Goal: Task Accomplishment & Management: Manage account settings

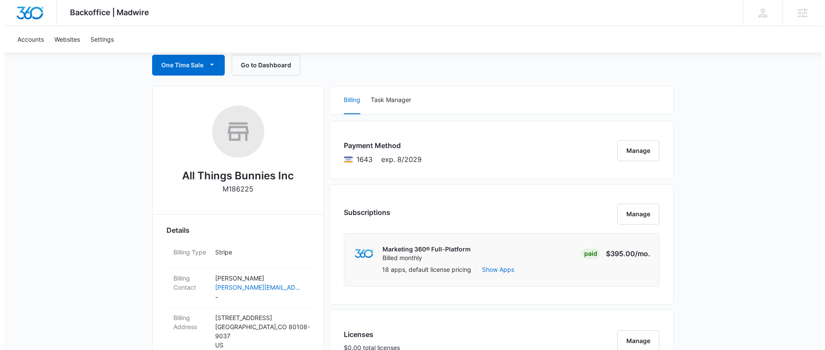
scroll to position [364, 0]
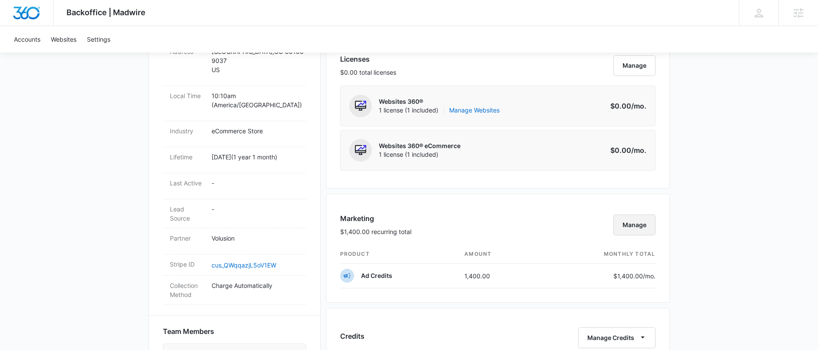
click at [641, 228] on button "Manage" at bounding box center [635, 225] width 42 height 21
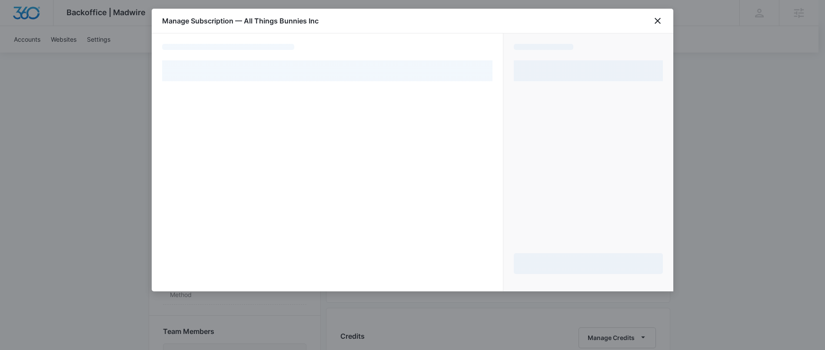
select select "pm_1QDAPeA4n8RTgNjUlqhR7PNU"
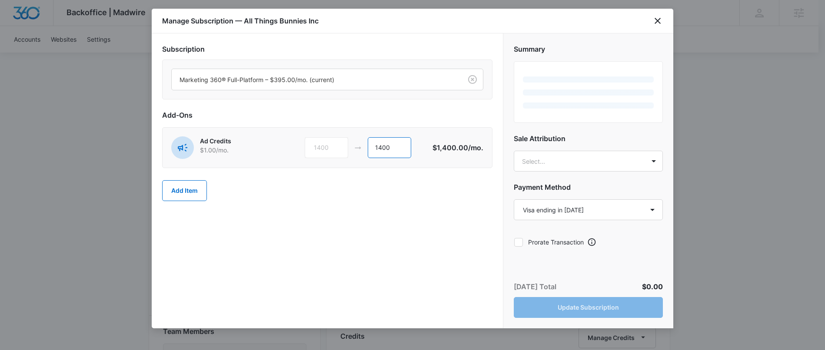
drag, startPoint x: 398, startPoint y: 148, endPoint x: 357, endPoint y: 147, distance: 40.9
click at [357, 147] on div "1400 1400" at bounding box center [369, 147] width 128 height 21
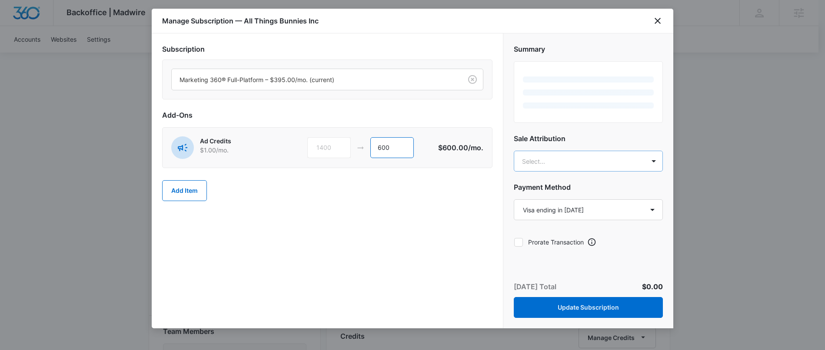
type input "600"
click at [577, 156] on div "Summary Sale Attribution Select... Payment Method Select a payment method Visa …" at bounding box center [588, 142] width 170 height 219
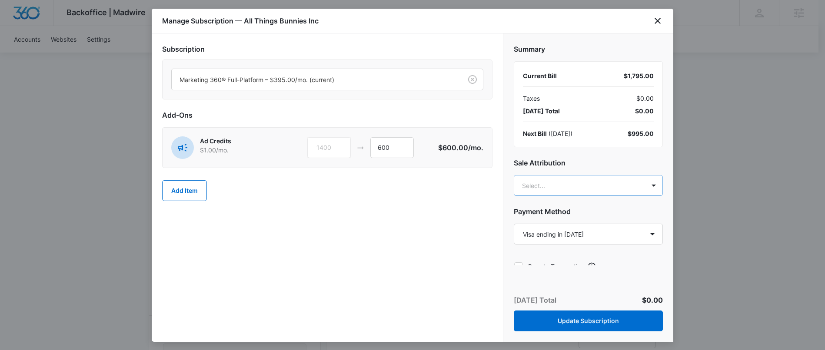
click at [542, 193] on body "Backoffice | Madwire Apps Settings AL Ally LeCause ally.lecause@madwire.com My …" at bounding box center [412, 221] width 825 height 1171
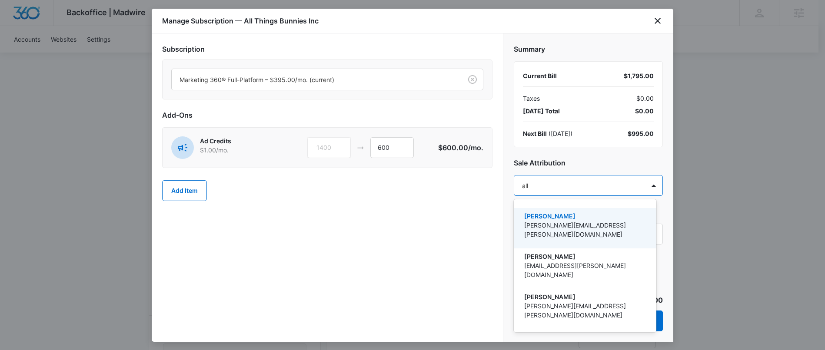
type input "ally"
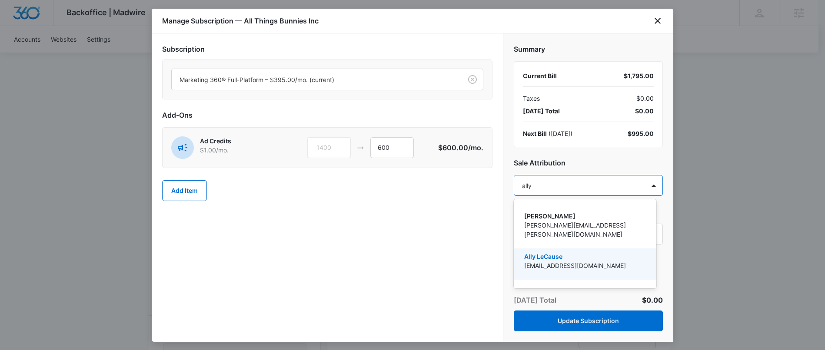
click at [533, 263] on div "Ally LeCause ally.lecause@madwire.com" at bounding box center [584, 264] width 120 height 24
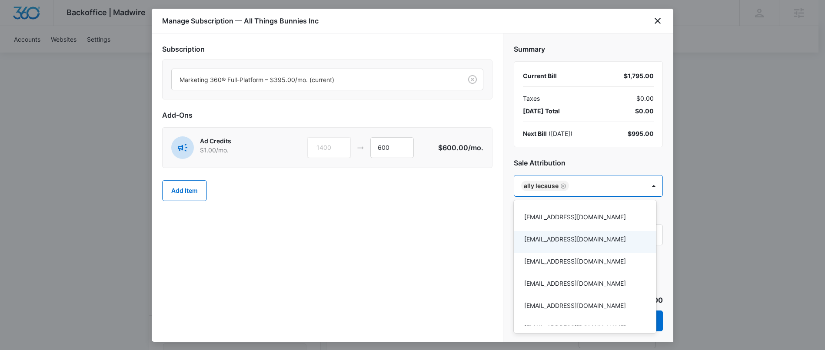
click at [451, 224] on div at bounding box center [412, 175] width 825 height 350
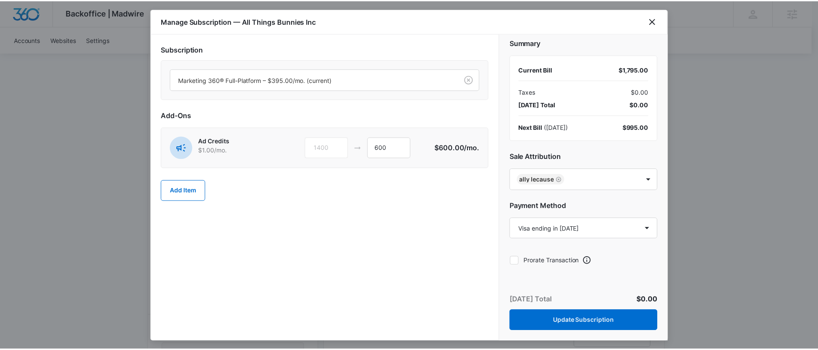
scroll to position [0, 0]
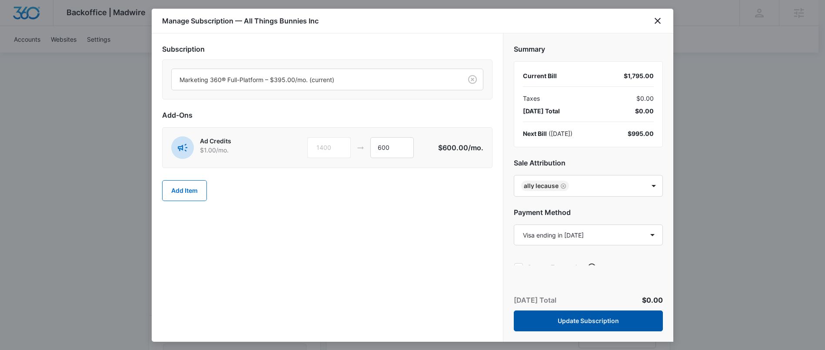
click at [561, 317] on button "Update Subscription" at bounding box center [588, 321] width 149 height 21
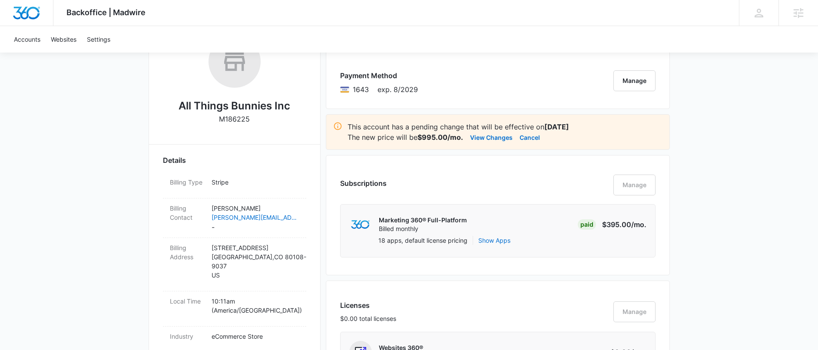
scroll to position [158, 0]
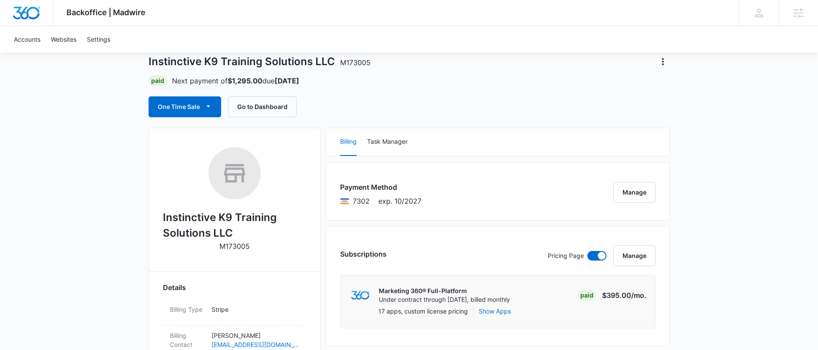
scroll to position [55, 0]
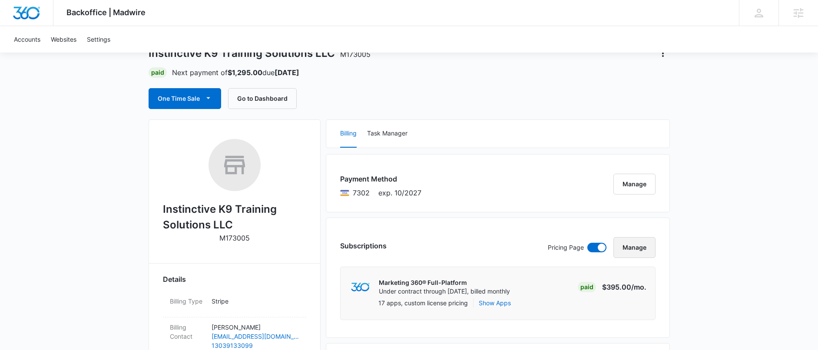
click at [640, 248] on button "Manage" at bounding box center [635, 247] width 42 height 21
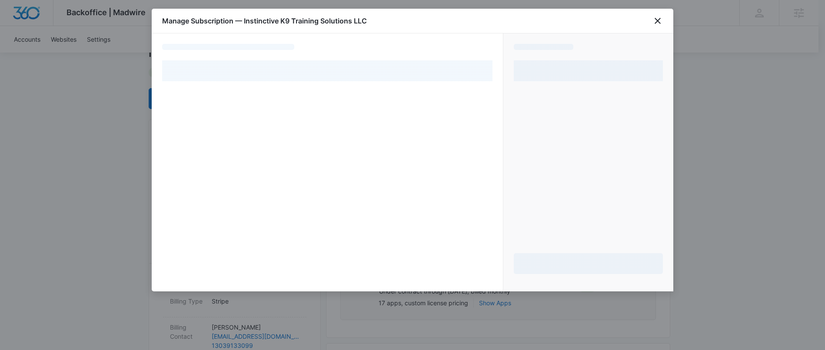
select select "pm_1OtZmxA4n8RTgNjUVQQPdlPA"
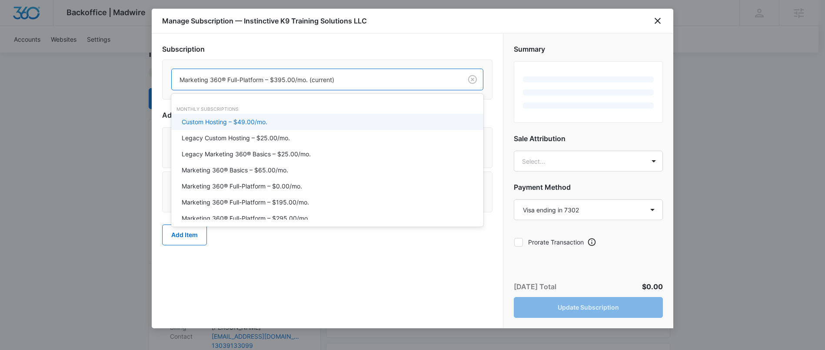
click at [262, 76] on div at bounding box center [314, 79] width 271 height 11
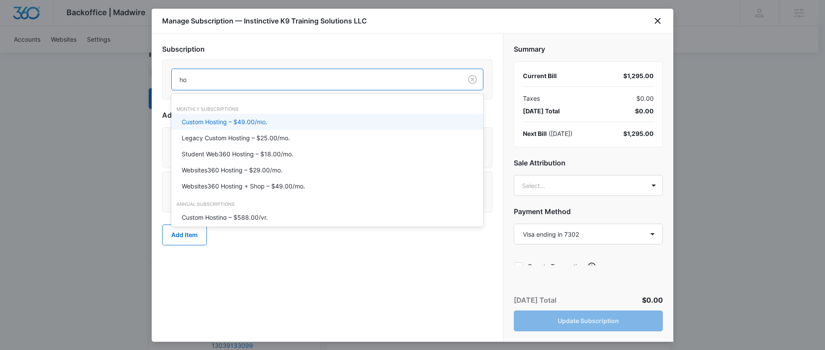
type input "h"
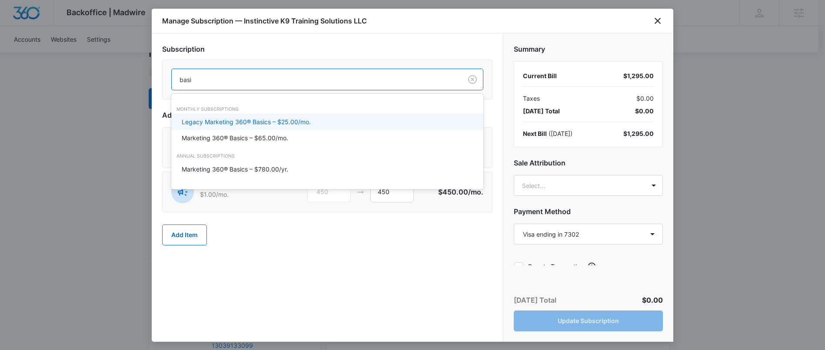
type input "basic"
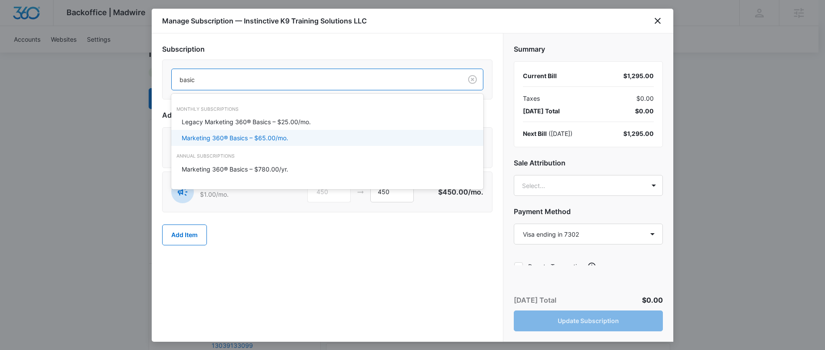
click at [280, 140] on p "Marketing 360® Basics – $65.00/mo." at bounding box center [235, 137] width 106 height 9
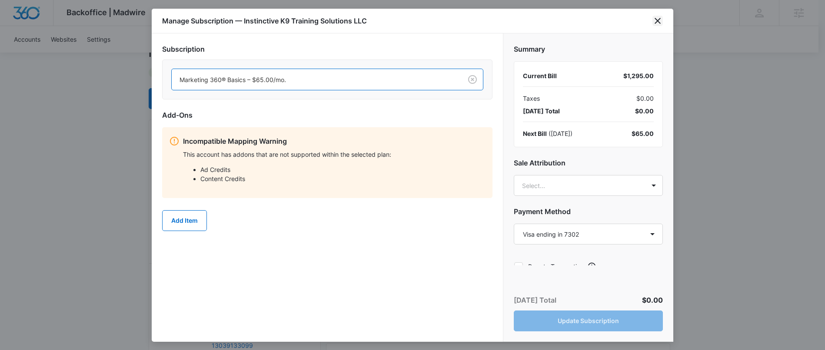
click at [655, 20] on icon "close" at bounding box center [657, 21] width 10 height 10
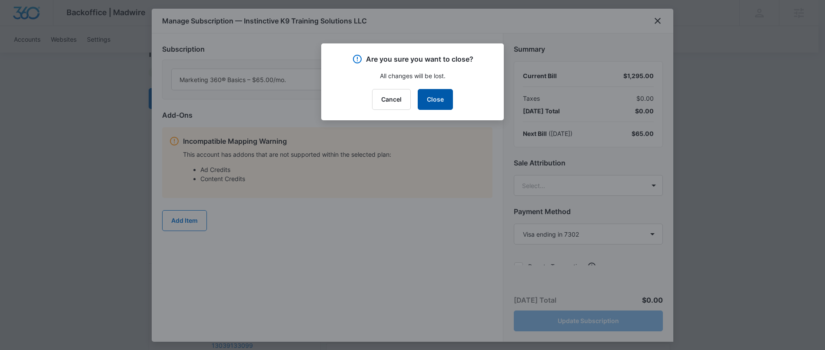
click at [433, 96] on button "Close" at bounding box center [435, 99] width 35 height 21
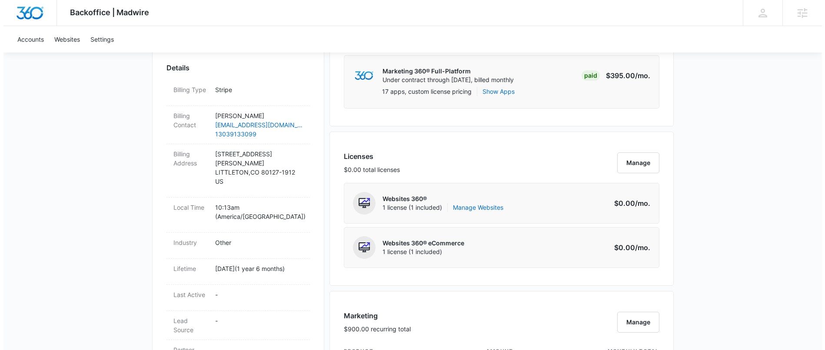
scroll to position [416, 0]
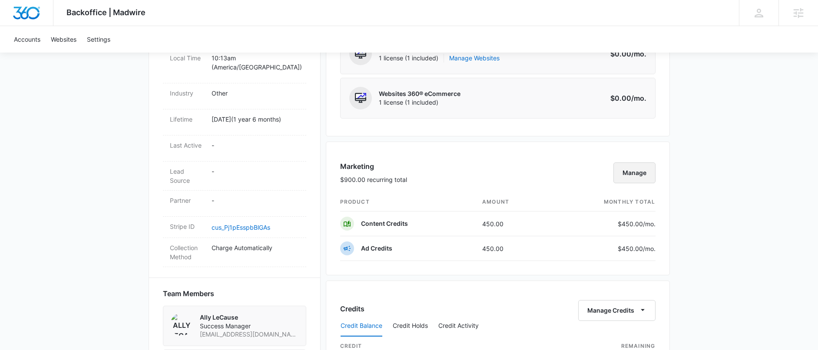
click at [627, 176] on button "Manage" at bounding box center [635, 173] width 42 height 21
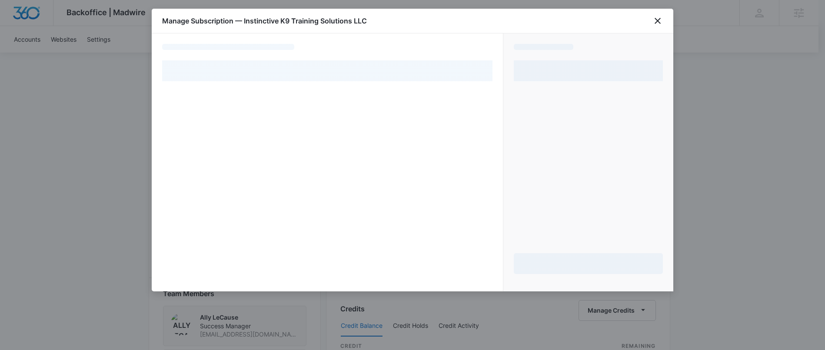
select select "pm_1OtZmxA4n8RTgNjUVQQPdlPA"
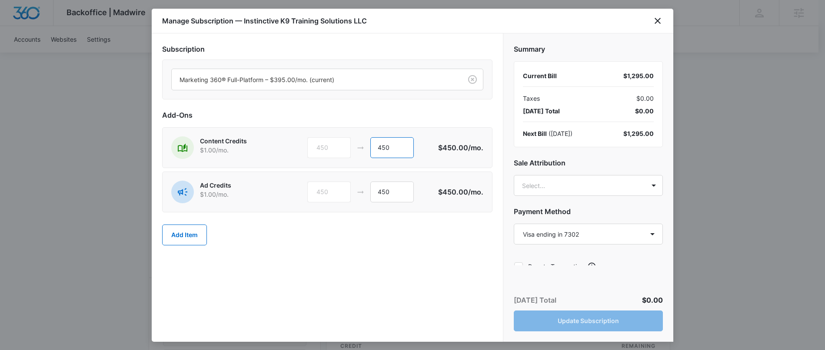
drag, startPoint x: 406, startPoint y: 149, endPoint x: 353, endPoint y: 149, distance: 53.4
click at [353, 149] on div "450 450" at bounding box center [372, 147] width 131 height 21
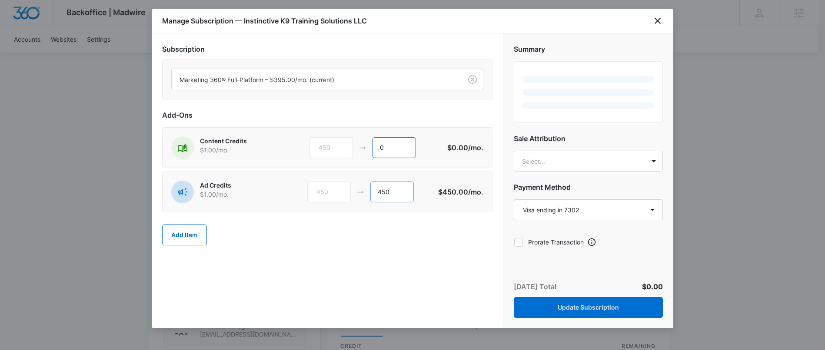
type input "0"
drag, startPoint x: 397, startPoint y: 192, endPoint x: 358, endPoint y: 192, distance: 39.1
click at [358, 192] on div "450 450" at bounding box center [372, 192] width 131 height 21
type input "0"
click at [462, 256] on div "Subscription Marketing 360® Full-Platform – $395.00/mo. (current) Add-Ons Conte…" at bounding box center [327, 180] width 351 height 295
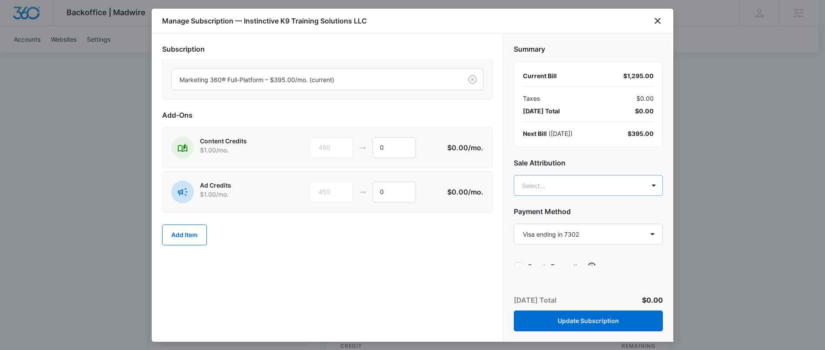
click at [542, 186] on body "Backoffice | Madwire Apps Settings AL Ally LeCause ally.lecause@madwire.com My …" at bounding box center [412, 182] width 825 height 1196
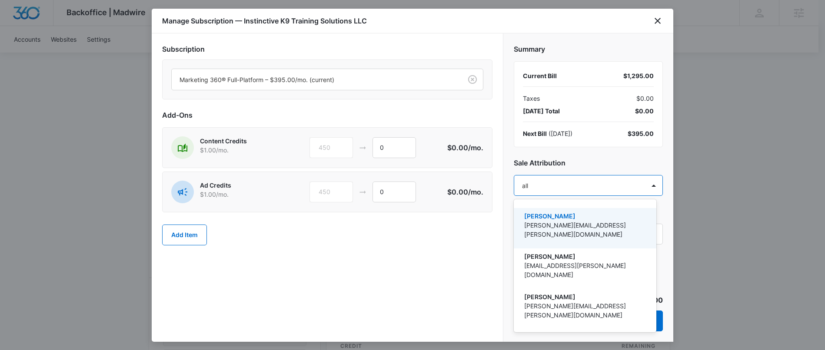
type input "ally"
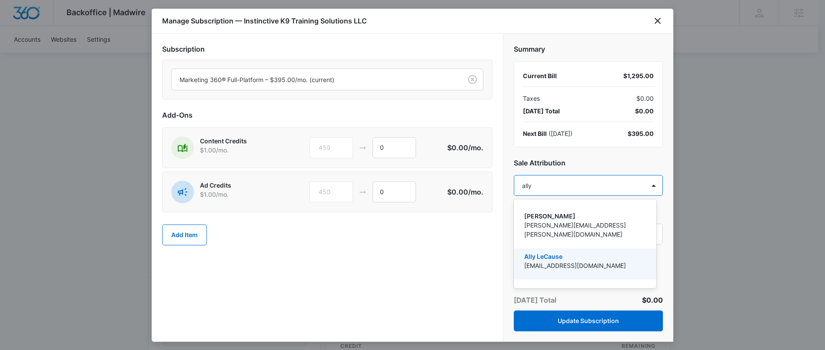
click at [554, 252] on p "Ally LeCause" at bounding box center [584, 256] width 120 height 9
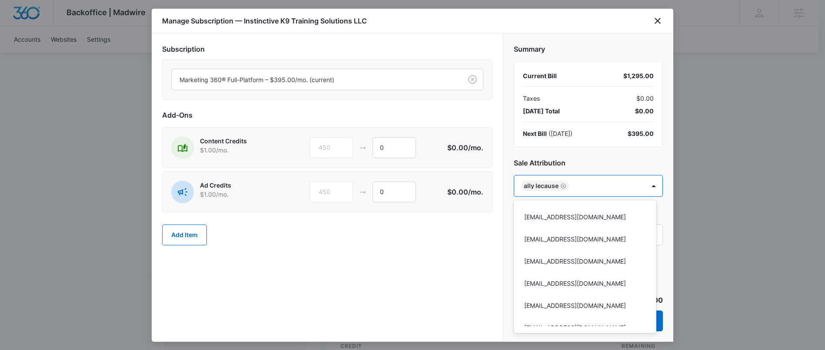
click at [418, 247] on div at bounding box center [412, 175] width 825 height 350
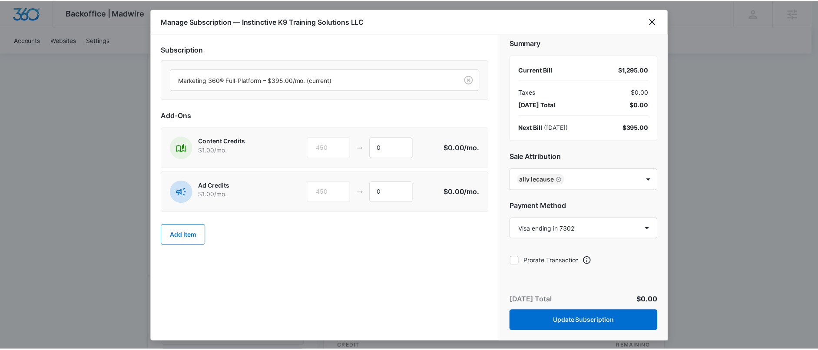
scroll to position [12, 0]
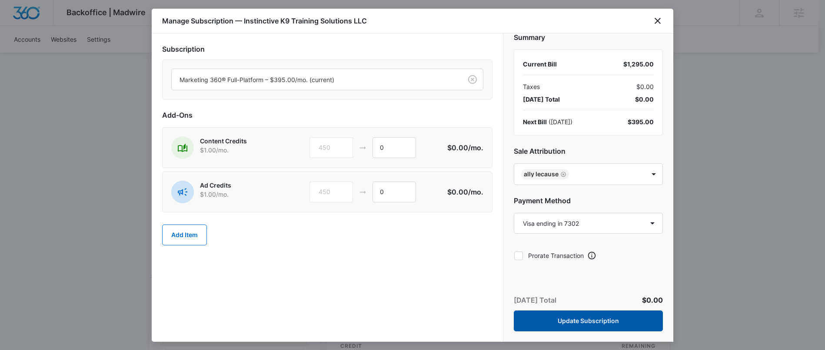
click at [542, 328] on button "Update Subscription" at bounding box center [588, 321] width 149 height 21
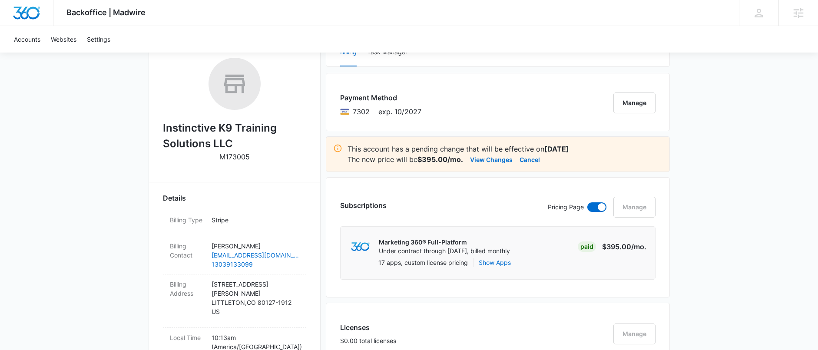
scroll to position [103, 0]
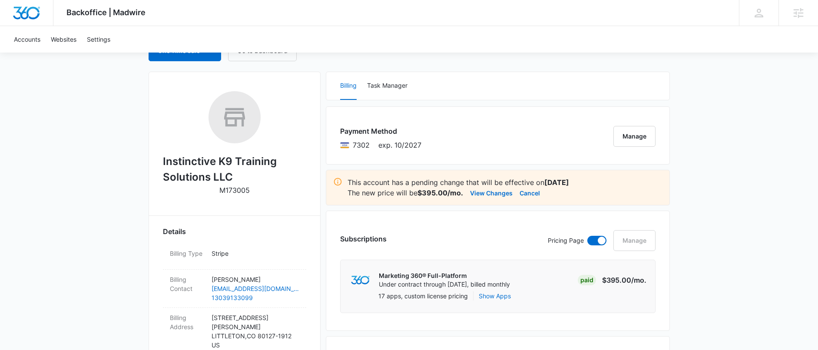
click at [634, 244] on div "Pricing Page Manage" at bounding box center [602, 240] width 108 height 21
click at [635, 241] on div "Pricing Page Manage" at bounding box center [602, 240] width 108 height 21
click at [462, 232] on div "Subscriptions Pricing Page Manage" at bounding box center [497, 245] width 315 height 30
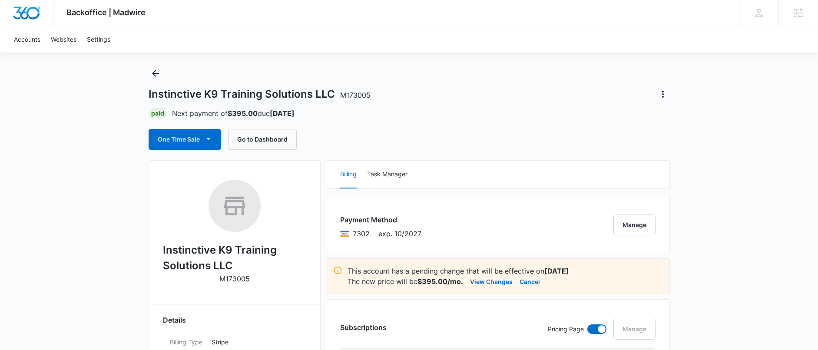
scroll to position [0, 0]
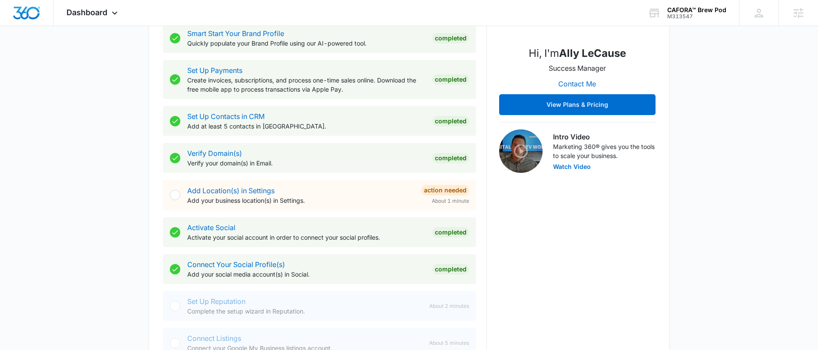
scroll to position [339, 0]
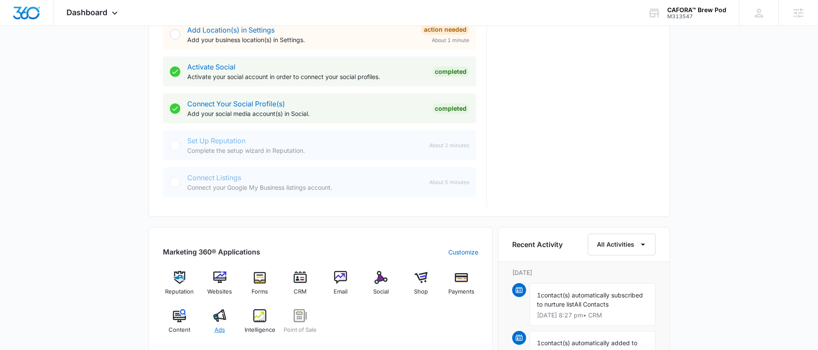
click at [218, 319] on img at bounding box center [219, 315] width 13 height 13
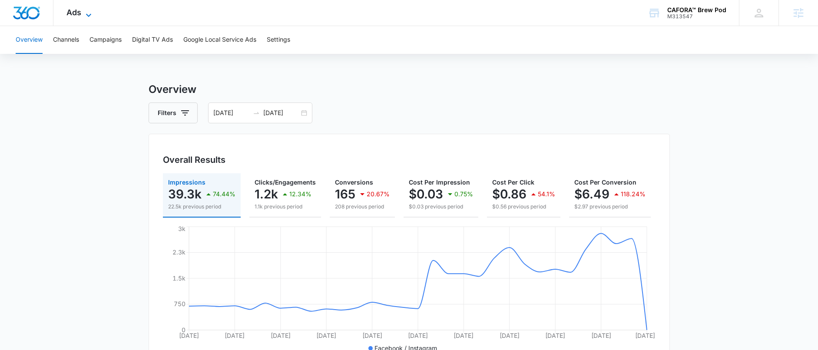
click at [85, 10] on icon at bounding box center [88, 15] width 10 height 10
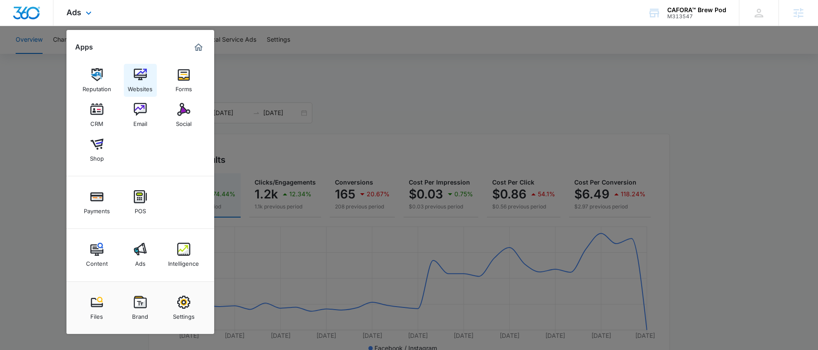
click at [143, 76] on img at bounding box center [140, 74] width 13 height 13
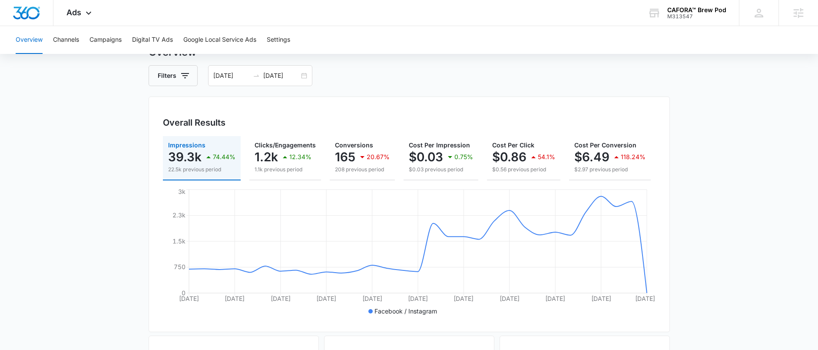
scroll to position [39, 0]
click at [81, 12] on div "Ads Apps Reputation Websites Forms CRM Email Social Shop Payments POS Content A…" at bounding box center [79, 13] width 53 height 26
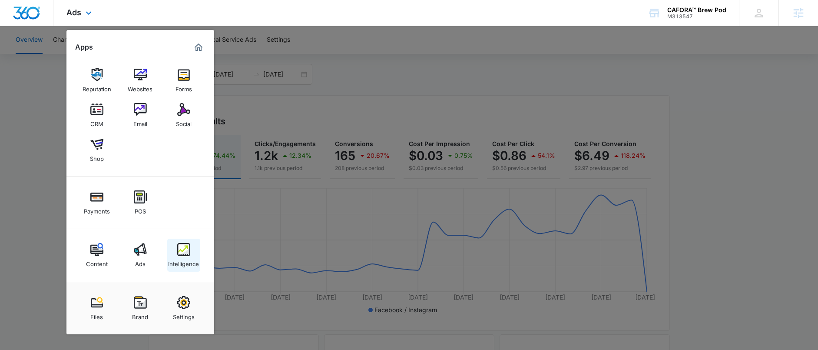
click at [184, 253] on img at bounding box center [183, 249] width 13 height 13
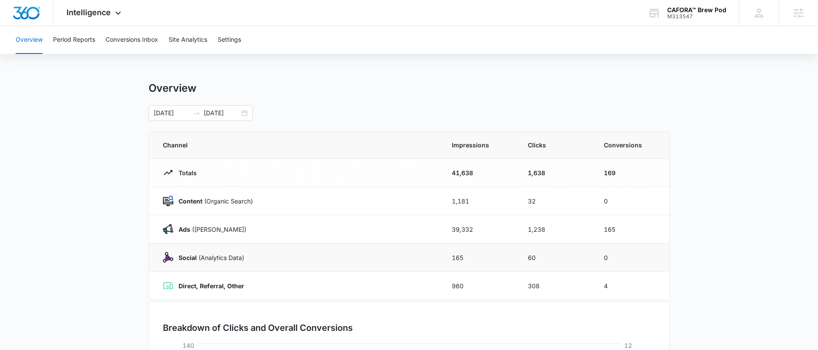
scroll to position [2, 0]
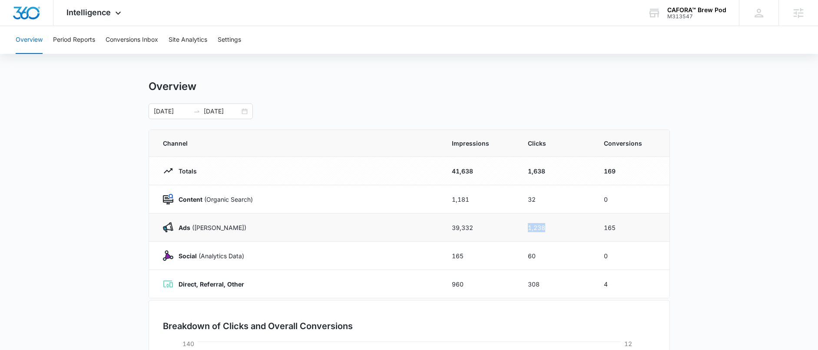
drag, startPoint x: 524, startPoint y: 229, endPoint x: 551, endPoint y: 229, distance: 26.9
click at [551, 229] on td "1,238" at bounding box center [556, 227] width 76 height 28
click at [547, 228] on td "1,238" at bounding box center [556, 227] width 76 height 28
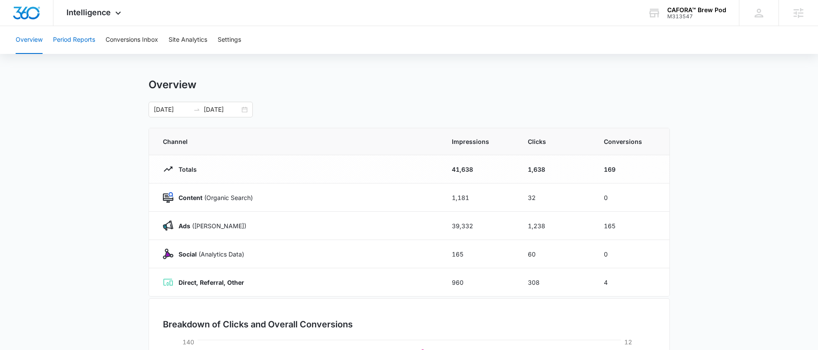
click at [59, 40] on button "Period Reports" at bounding box center [74, 40] width 42 height 28
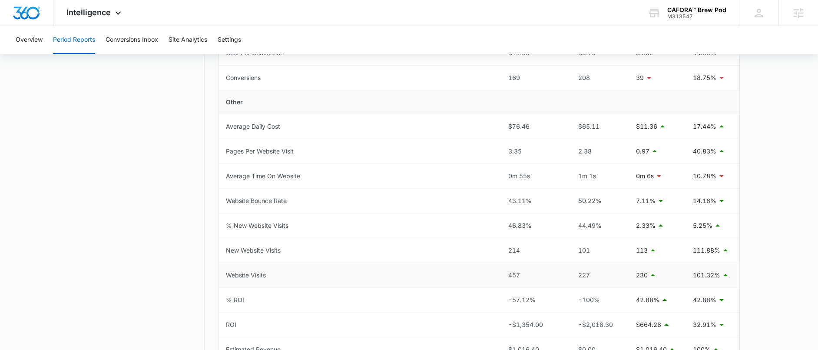
scroll to position [365, 0]
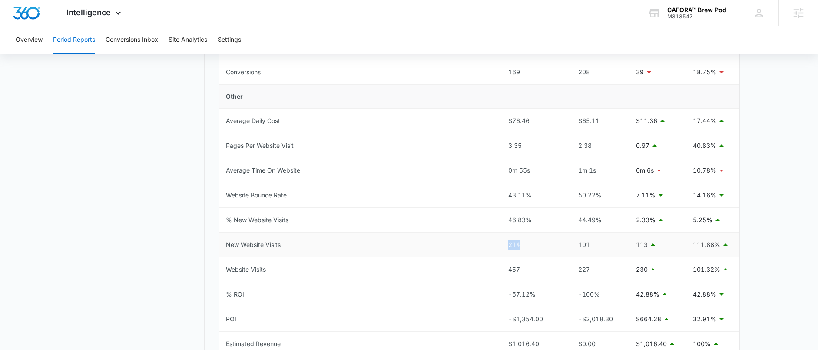
drag, startPoint x: 523, startPoint y: 246, endPoint x: 503, endPoint y: 246, distance: 20.0
click at [503, 246] on td "214" at bounding box center [533, 244] width 64 height 25
click at [497, 242] on td "New Website Visits" at bounding box center [360, 244] width 282 height 25
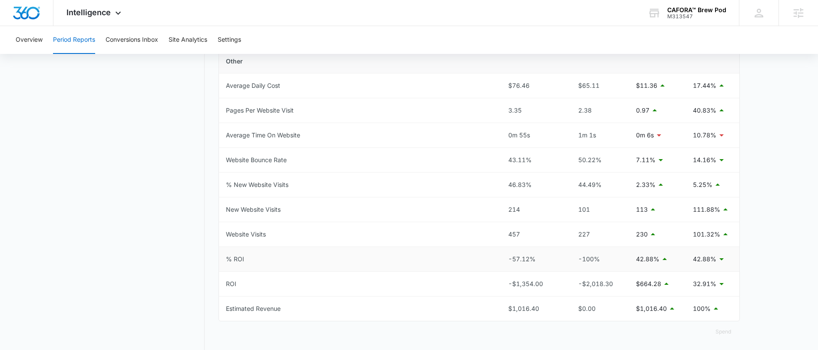
scroll to position [408, 0]
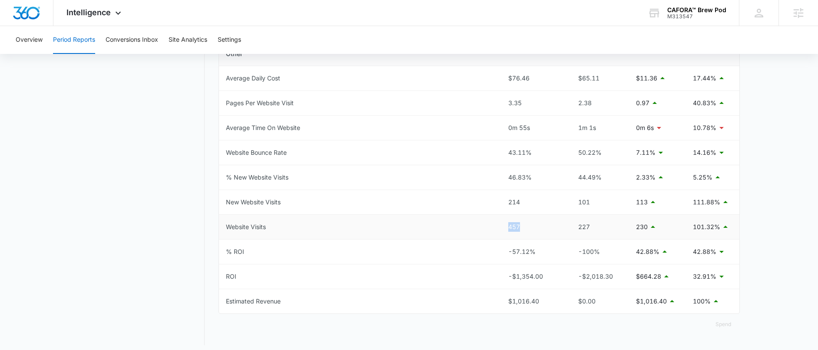
drag, startPoint x: 527, startPoint y: 229, endPoint x: 498, endPoint y: 224, distance: 29.9
click at [498, 224] on tr "Website Visits 457 227 230 101.32%" at bounding box center [479, 227] width 521 height 25
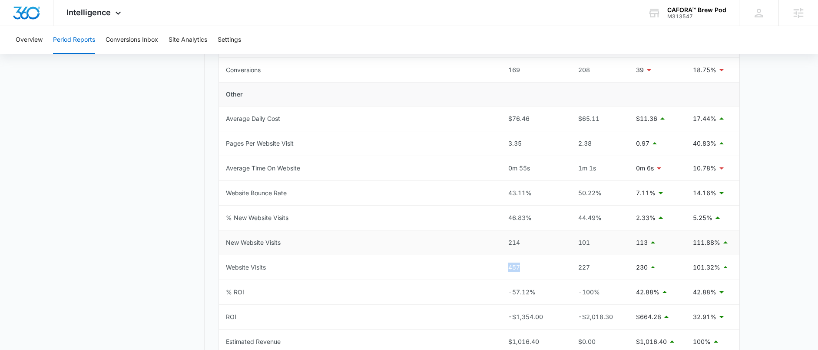
scroll to position [359, 0]
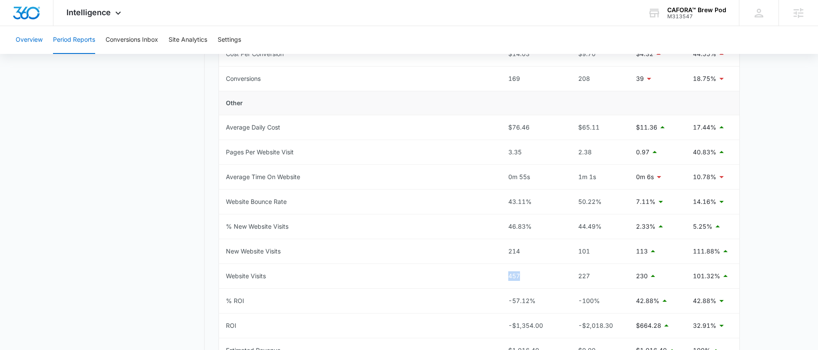
click at [28, 37] on button "Overview" at bounding box center [29, 40] width 27 height 28
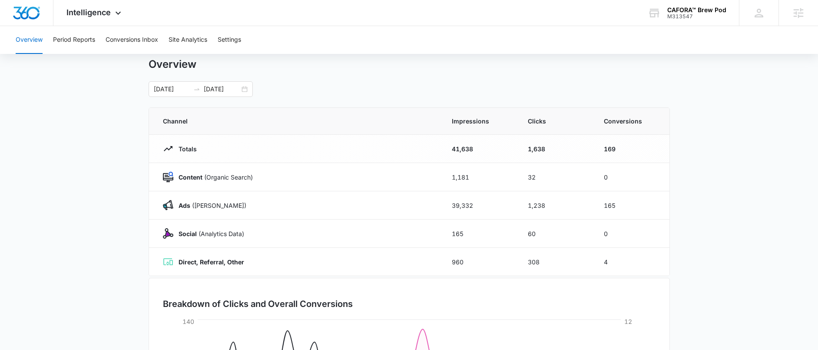
scroll to position [42, 0]
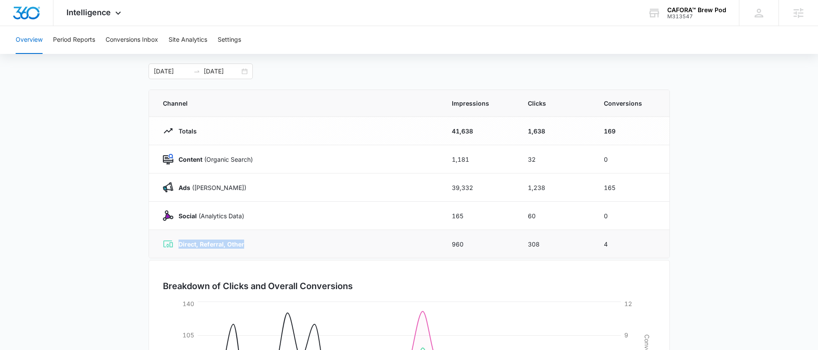
drag, startPoint x: 177, startPoint y: 245, endPoint x: 254, endPoint y: 245, distance: 77.3
click at [254, 245] on div "Direct, Referral, Other" at bounding box center [297, 244] width 268 height 10
drag, startPoint x: 609, startPoint y: 244, endPoint x: 631, endPoint y: 244, distance: 21.3
click at [631, 244] on td "4" at bounding box center [632, 244] width 76 height 28
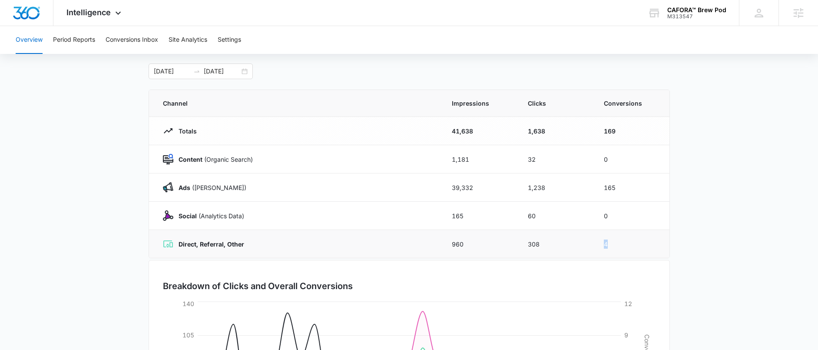
click at [631, 244] on td "4" at bounding box center [632, 244] width 76 height 28
drag, startPoint x: 179, startPoint y: 243, endPoint x: 195, endPoint y: 244, distance: 16.1
click at [195, 244] on strong "Direct, Referral, Other" at bounding box center [212, 243] width 66 height 7
drag, startPoint x: 604, startPoint y: 245, endPoint x: 613, endPoint y: 244, distance: 8.8
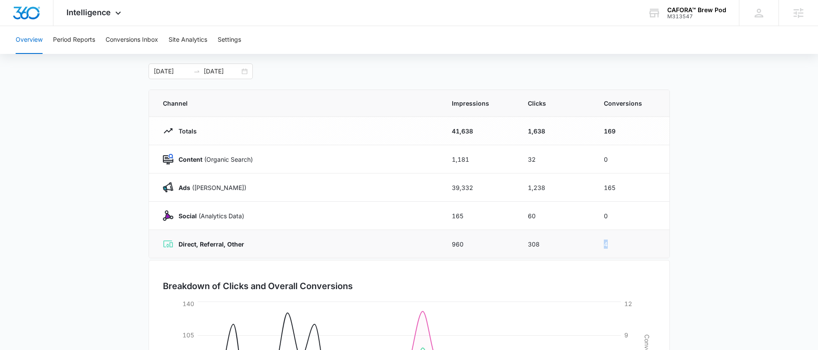
click at [613, 244] on td "4" at bounding box center [632, 244] width 76 height 28
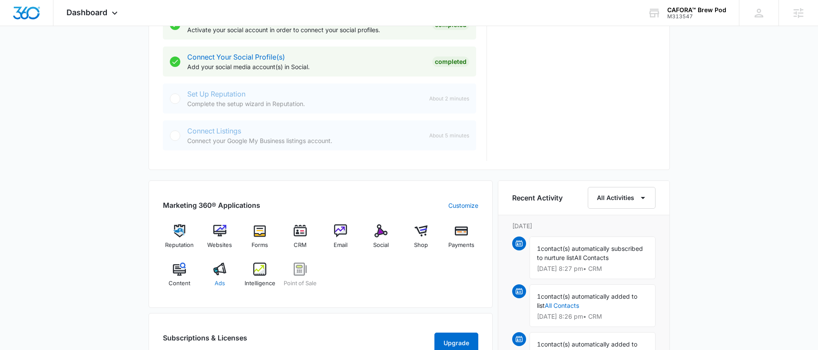
scroll to position [387, 0]
click at [220, 307] on div "Marketing 360® Applications Customize Reputation Websites Forms CRM Email Socia…" at bounding box center [321, 242] width 344 height 127
click at [219, 228] on img at bounding box center [219, 229] width 13 height 13
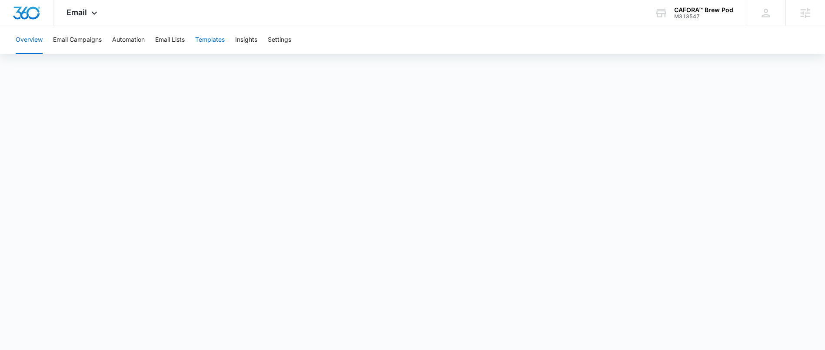
click at [211, 40] on button "Templates" at bounding box center [210, 40] width 30 height 28
click at [62, 40] on button "Email Campaigns" at bounding box center [77, 40] width 49 height 28
click at [122, 44] on button "Automation" at bounding box center [128, 40] width 33 height 28
click at [215, 47] on button "Templates" at bounding box center [210, 40] width 30 height 28
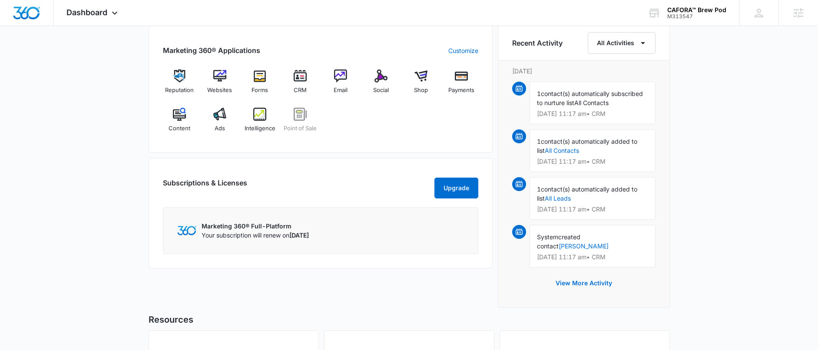
scroll to position [502, 0]
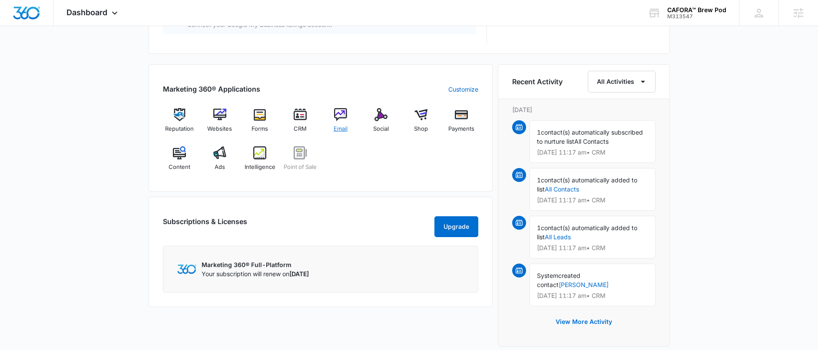
click at [343, 109] on img at bounding box center [340, 114] width 13 height 13
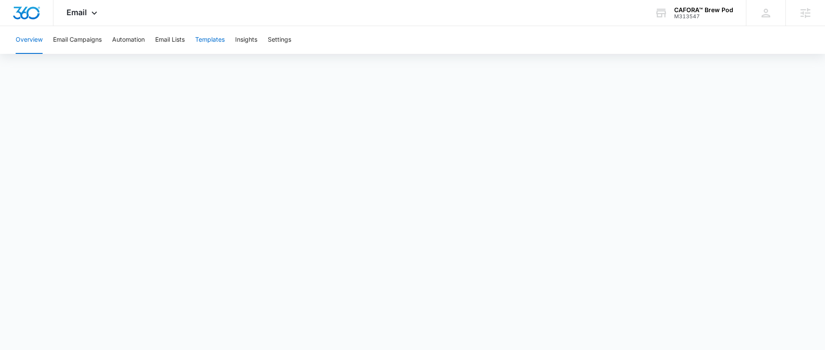
click at [208, 37] on button "Templates" at bounding box center [210, 40] width 30 height 28
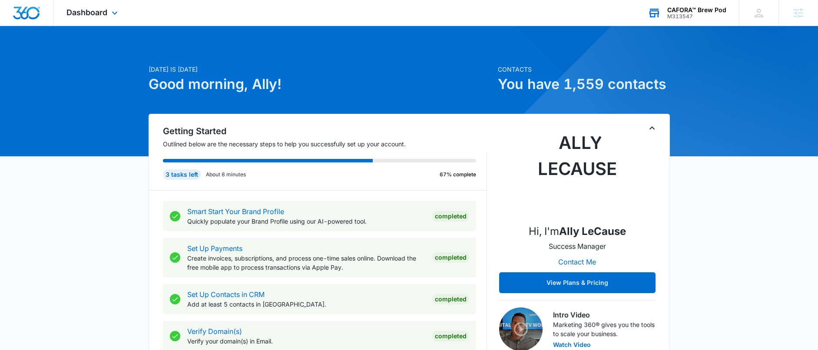
click at [721, 0] on div "CAFORA™ Brew Pod M313547 Your Accounts View All" at bounding box center [687, 13] width 104 height 26
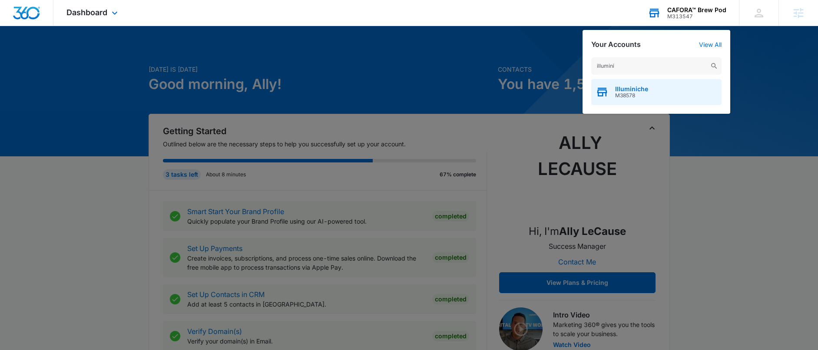
type input "illumini"
click at [650, 87] on div "Illuminiche M38578" at bounding box center [656, 92] width 130 height 26
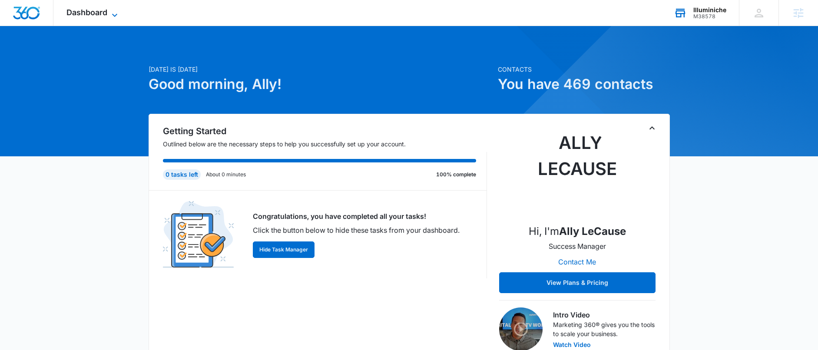
click at [103, 13] on span "Dashboard" at bounding box center [86, 12] width 41 height 9
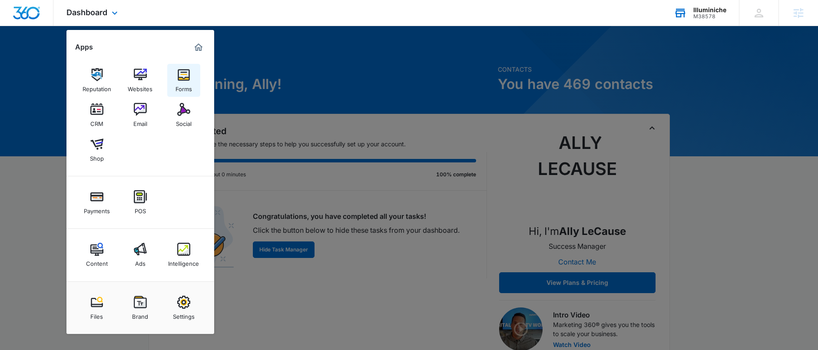
click at [181, 85] on div "Forms" at bounding box center [184, 86] width 17 height 11
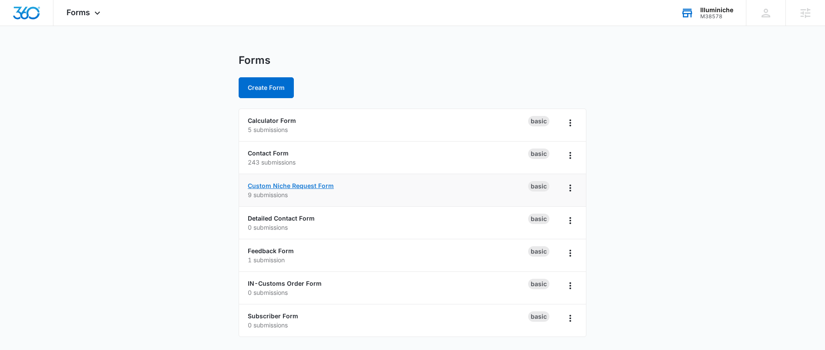
click at [272, 185] on link "Custom Niche Request Form" at bounding box center [291, 185] width 86 height 7
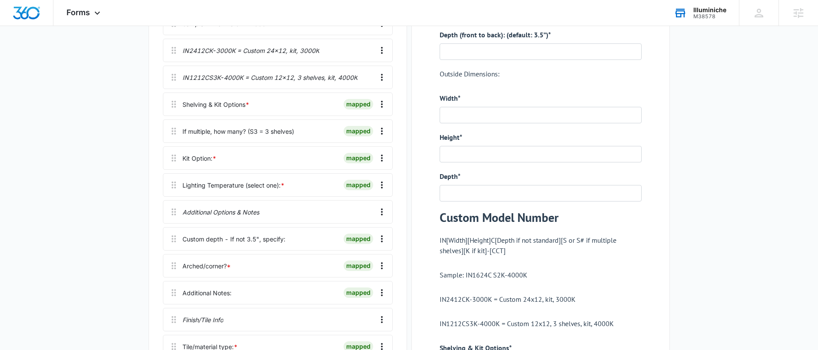
scroll to position [711, 0]
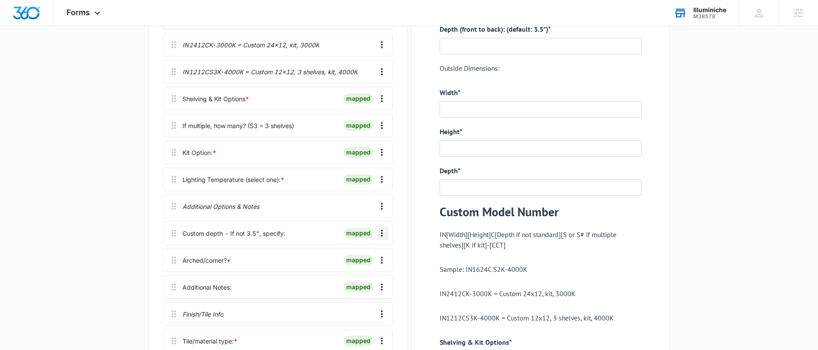
click at [380, 236] on icon "Overflow Menu" at bounding box center [382, 233] width 10 height 10
click at [362, 261] on button "Edit" at bounding box center [364, 257] width 50 height 13
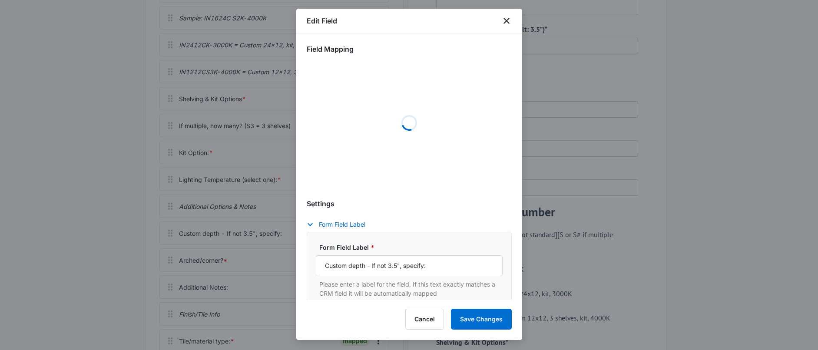
scroll to position [14, 0]
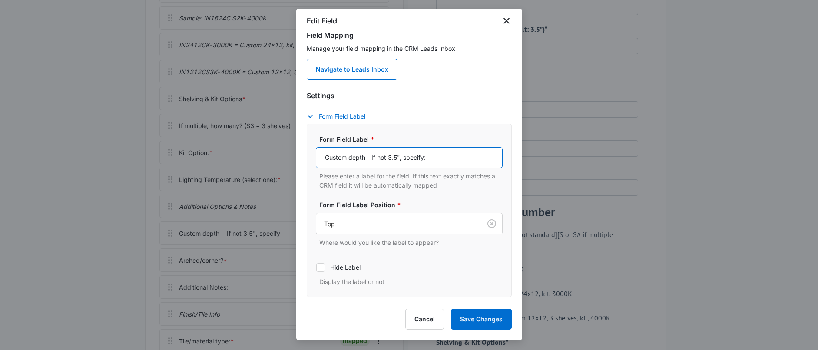
drag, startPoint x: 456, startPoint y: 166, endPoint x: 372, endPoint y: 156, distance: 84.4
click at [372, 156] on input "Custom depth - If not 3.5", specify:" at bounding box center [409, 157] width 187 height 21
paste input "(All models default to 3.5” inside dimension to accomodate 2x4 stud), If differ…"
type input "Custom depth - (All models default to 3.5” inside dimension to accomodate 2x4 s…"
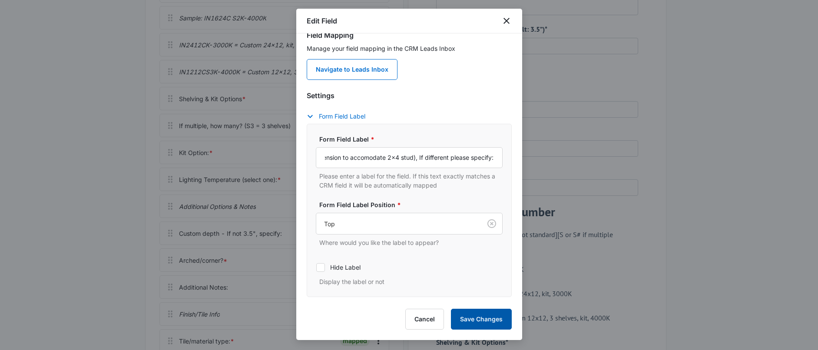
click at [472, 323] on button "Save Changes" at bounding box center [481, 319] width 61 height 21
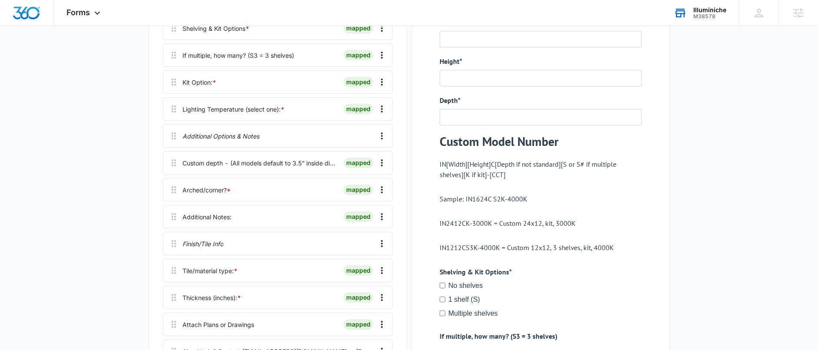
scroll to position [790, 0]
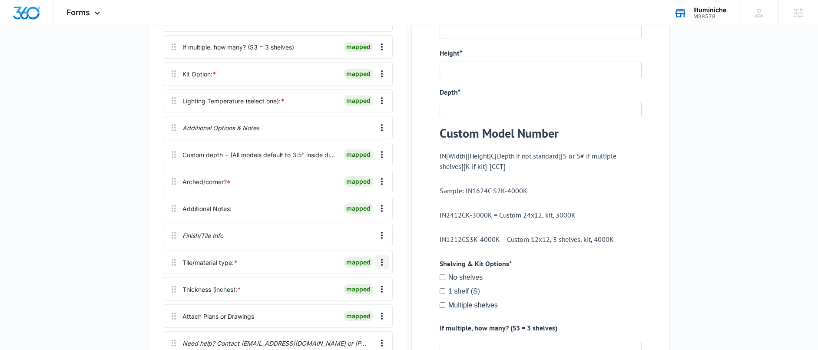
click at [380, 264] on icon "Overflow Menu" at bounding box center [382, 262] width 10 height 10
click at [358, 284] on div "Edit" at bounding box center [358, 287] width 18 height 6
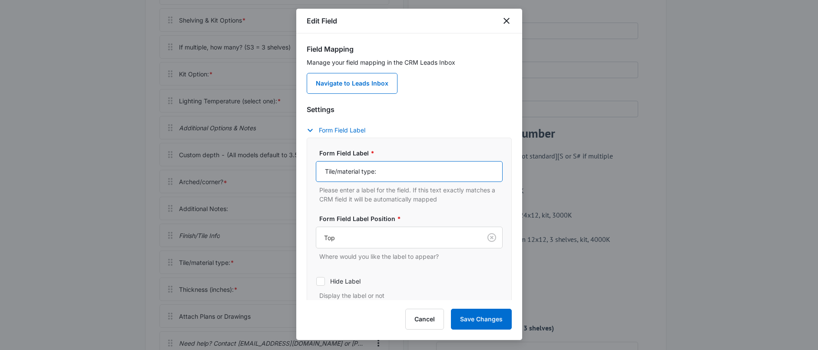
click at [405, 172] on input "Tile/material type:" at bounding box center [409, 171] width 187 height 21
paste input "Material type: ie ceramic, stone, wood"
click at [418, 172] on input "Tile/material type: Material type: ie ceramic, stone, wood" at bounding box center [409, 171] width 187 height 21
click at [423, 171] on input "Tile/material type: Material type: ie ceramic, stone, wood" at bounding box center [409, 171] width 187 height 21
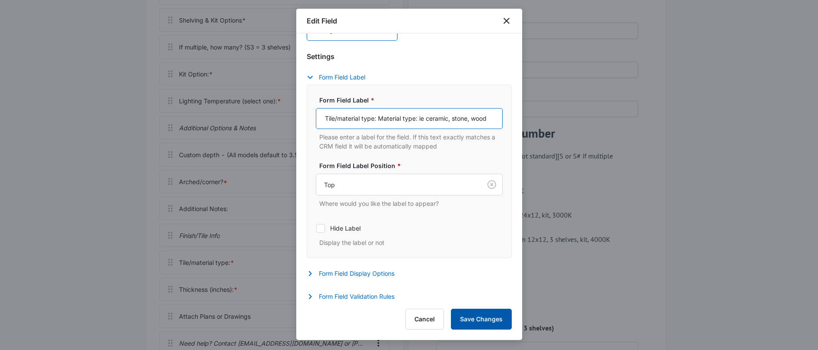
scroll to position [53, 0]
type input "Tile/material type: Material type: ie ceramic, stone, wood"
click at [483, 318] on button "Save Changes" at bounding box center [481, 319] width 61 height 21
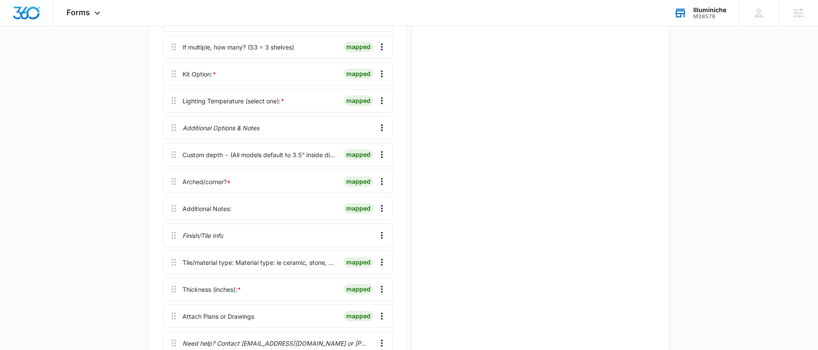
scroll to position [0, 0]
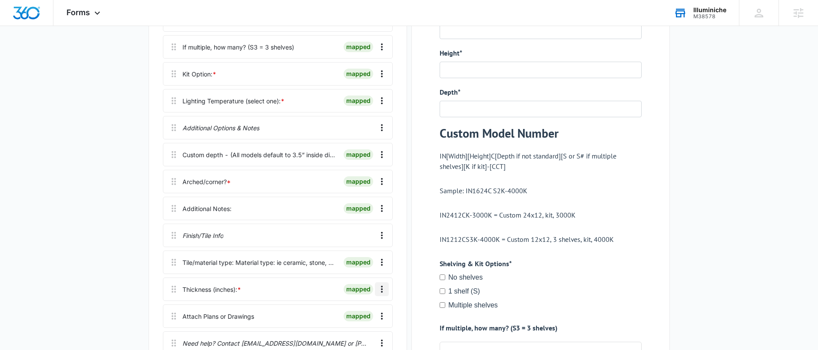
click at [382, 289] on icon "Overflow Menu" at bounding box center [382, 289] width 2 height 7
click at [369, 314] on button "Edit" at bounding box center [364, 313] width 50 height 13
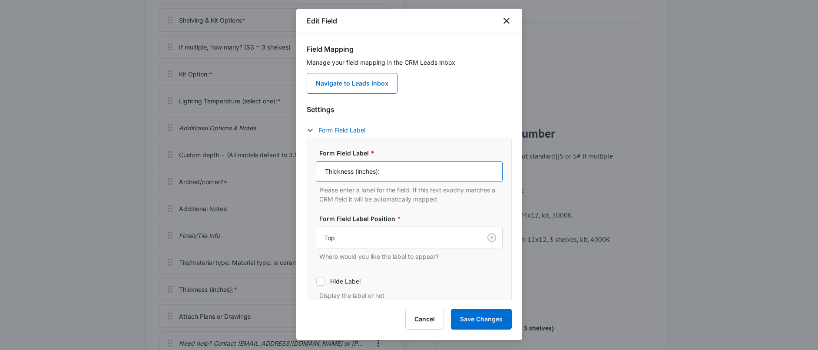
click at [408, 173] on input "Thickness (inches):" at bounding box center [409, 171] width 187 height 21
paste input "please include material type and setting materials (ie mortar)"
type input "Thickness (inches): please include material type and setting materials (ie mort…"
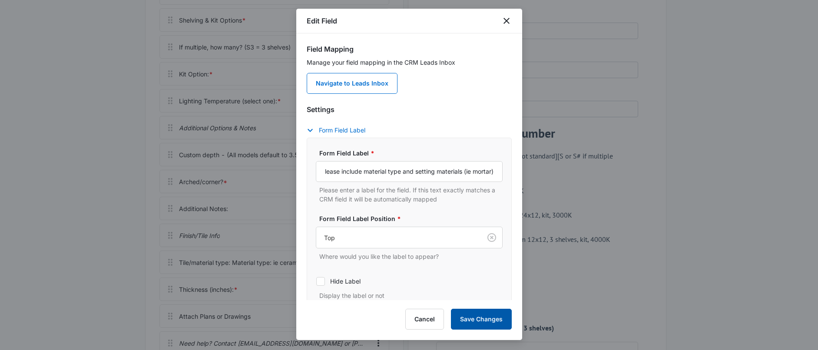
click at [471, 315] on button "Save Changes" at bounding box center [481, 319] width 61 height 21
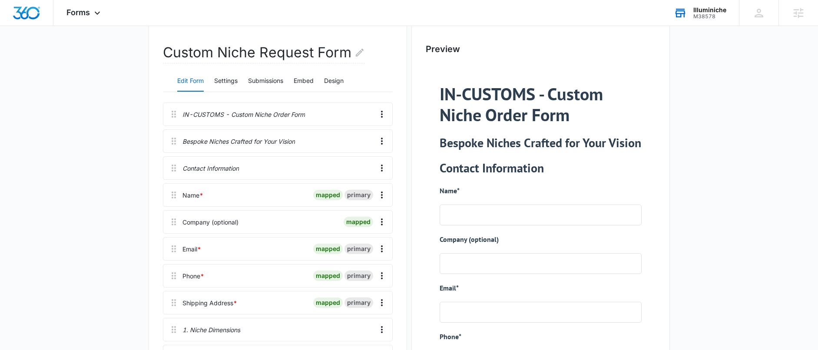
scroll to position [0, 0]
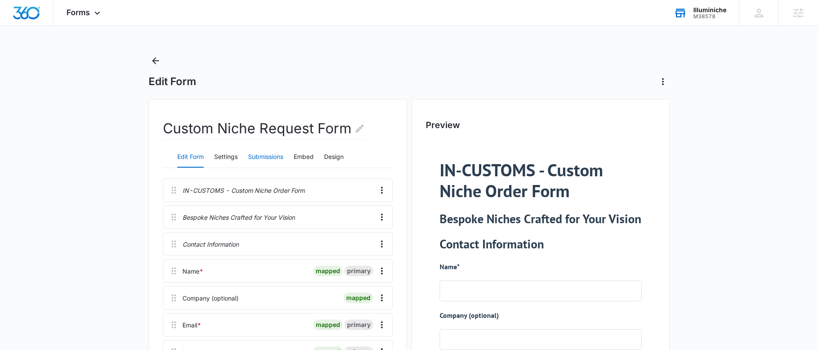
click at [270, 155] on button "Submissions" at bounding box center [265, 157] width 35 height 21
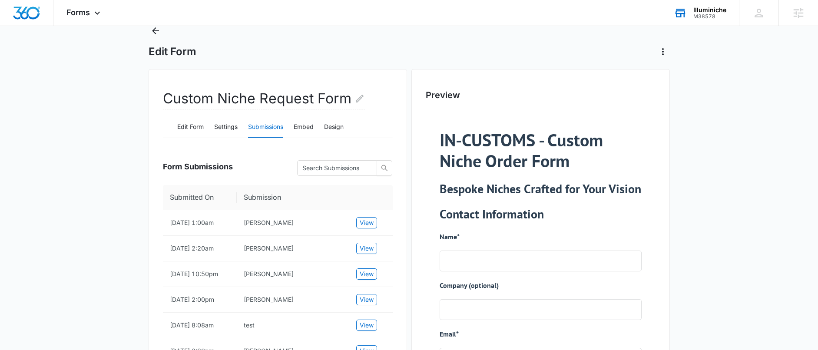
scroll to position [47, 0]
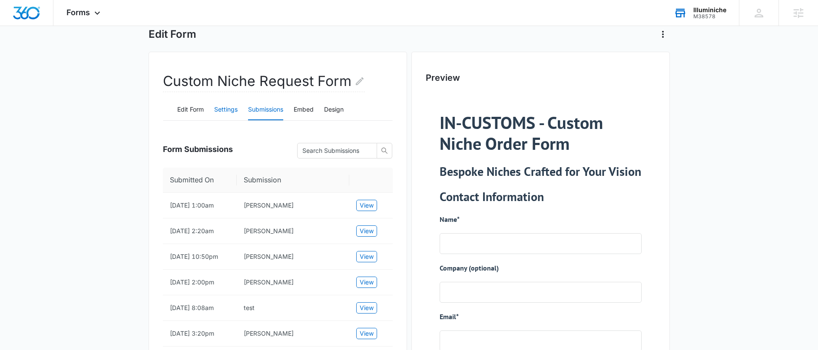
click at [228, 109] on button "Settings" at bounding box center [225, 110] width 23 height 21
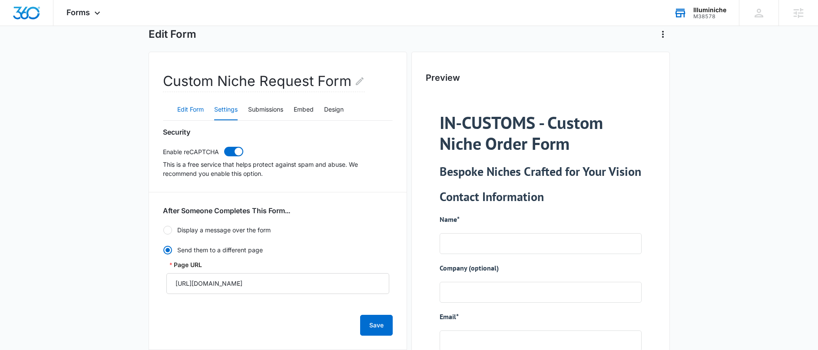
click at [182, 103] on button "Edit Form" at bounding box center [190, 110] width 27 height 21
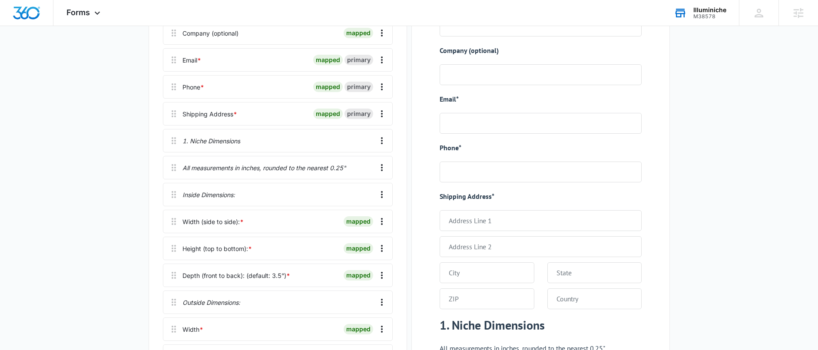
scroll to position [275, 0]
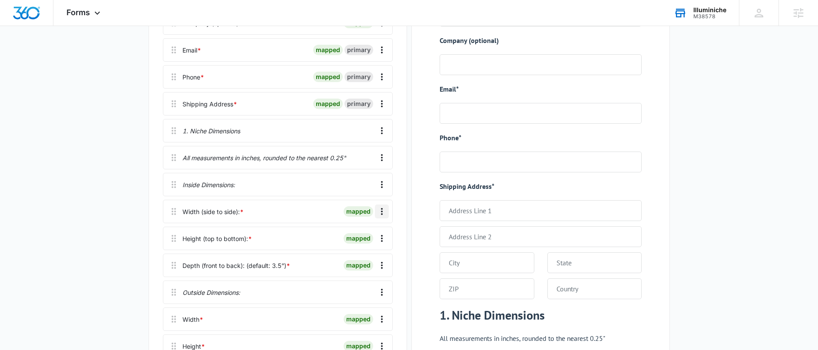
click at [377, 211] on icon "Overflow Menu" at bounding box center [382, 211] width 10 height 10
click at [352, 231] on button "Edit" at bounding box center [364, 235] width 50 height 13
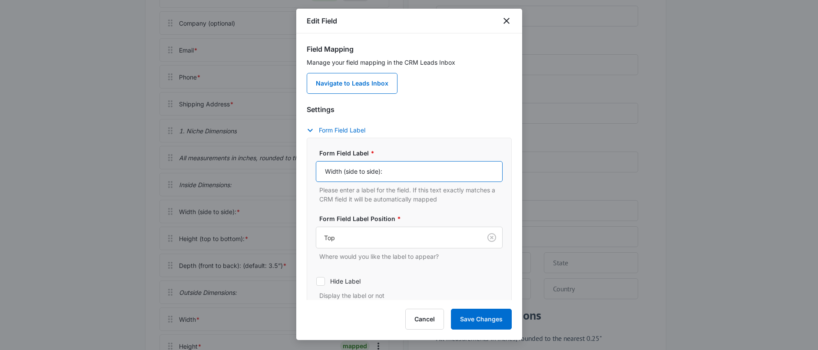
click at [322, 170] on input "Width (side to side):" at bounding box center [409, 171] width 187 height 21
type input "Inside Width (side to side):"
click at [482, 316] on button "Save Changes" at bounding box center [481, 319] width 61 height 21
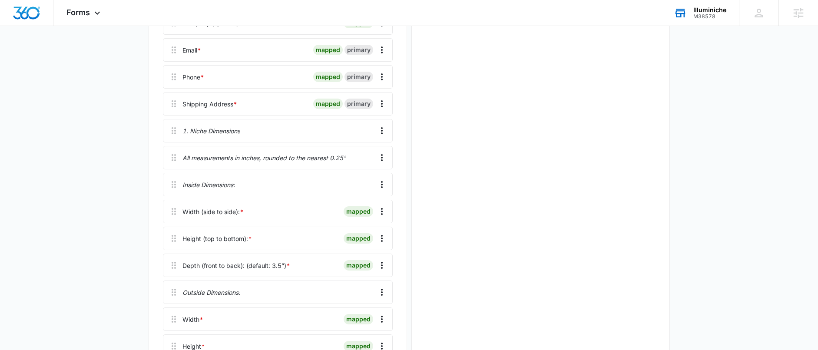
scroll to position [0, 0]
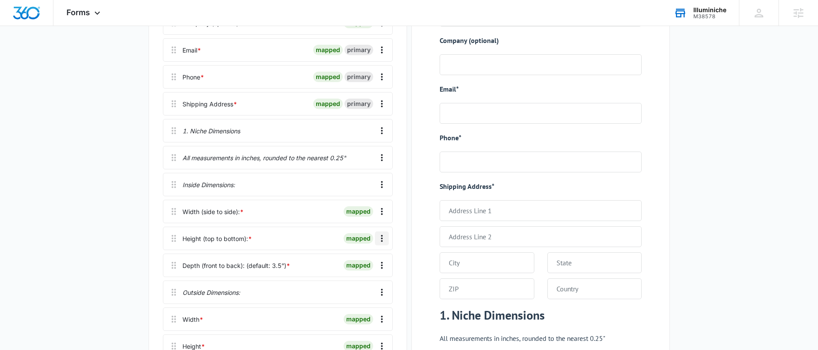
click at [377, 239] on icon "Overflow Menu" at bounding box center [382, 238] width 10 height 10
click at [352, 260] on div "Edit" at bounding box center [358, 263] width 18 height 6
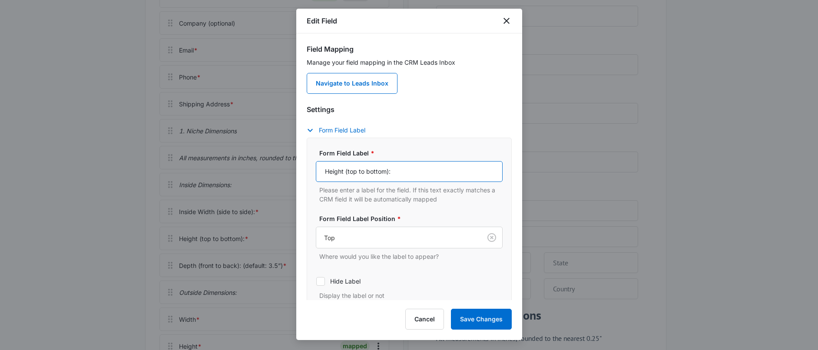
click at [320, 171] on input "Height (top to bottom):" at bounding box center [409, 171] width 187 height 21
type input "Inside Height (top to bottom):"
click at [467, 320] on button "Save Changes" at bounding box center [481, 319] width 61 height 21
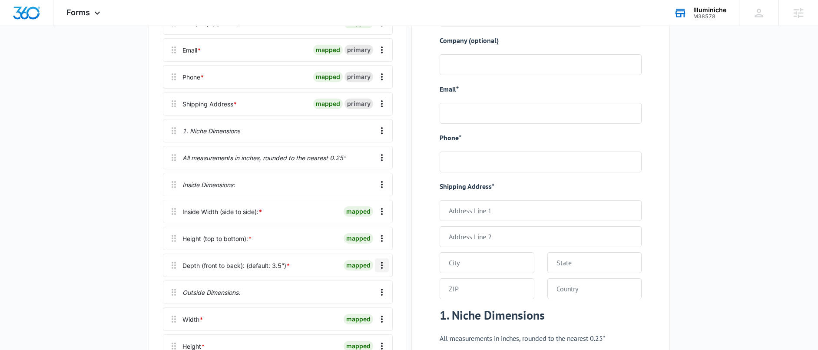
click at [380, 269] on icon "Overflow Menu" at bounding box center [382, 265] width 10 height 10
click at [356, 285] on button "Edit" at bounding box center [364, 289] width 50 height 13
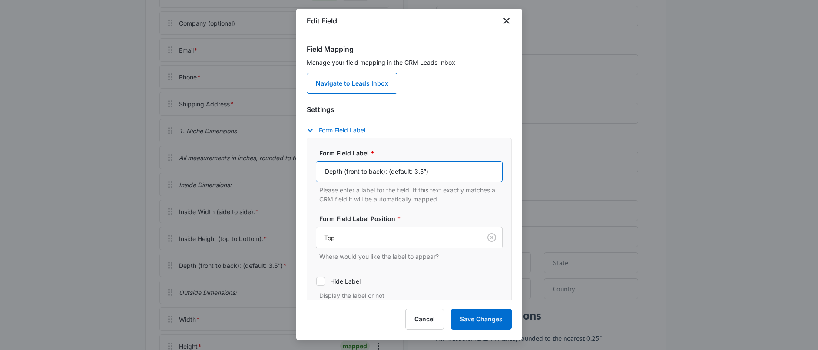
click at [325, 166] on input "Depth (front to back): (default: 3.5”)" at bounding box center [409, 171] width 187 height 21
type input "Inside Depth (front to back): (default: 3.5”)"
click at [494, 331] on div "Edit Field Field Mapping Manage your field mapping in the CRM Leads Inbox Navig…" at bounding box center [409, 175] width 226 height 332
click at [494, 327] on button "Save Changes" at bounding box center [481, 319] width 61 height 21
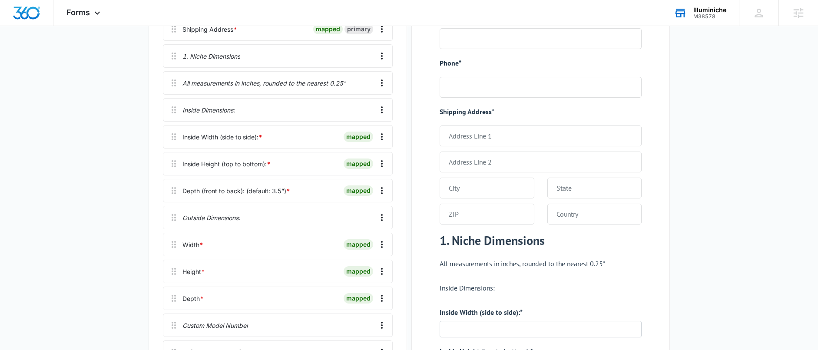
scroll to position [350, 0]
click at [381, 248] on icon "Overflow Menu" at bounding box center [382, 244] width 10 height 10
click at [362, 268] on div "Edit" at bounding box center [358, 268] width 18 height 6
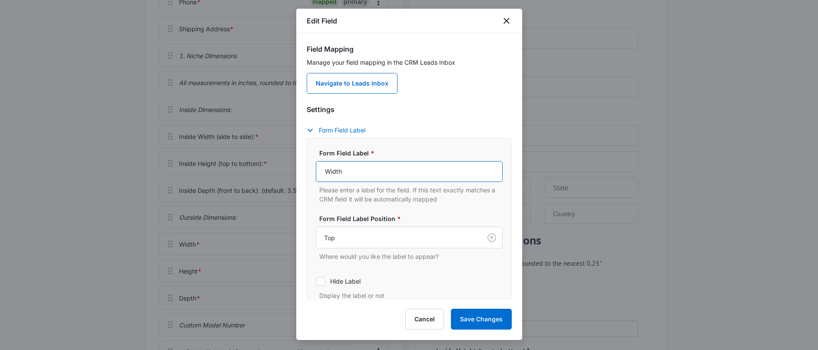
click at [319, 162] on input "Width" at bounding box center [409, 171] width 187 height 21
type input "Outside Width"
click at [481, 320] on button "Save Changes" at bounding box center [481, 319] width 61 height 21
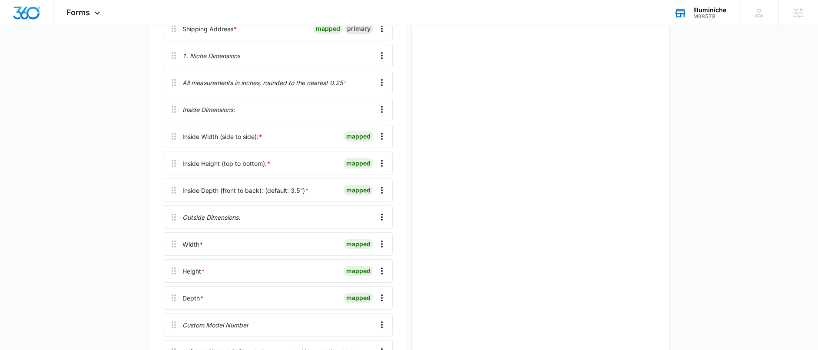
scroll to position [0, 0]
click at [384, 273] on icon "Overflow Menu" at bounding box center [382, 271] width 10 height 10
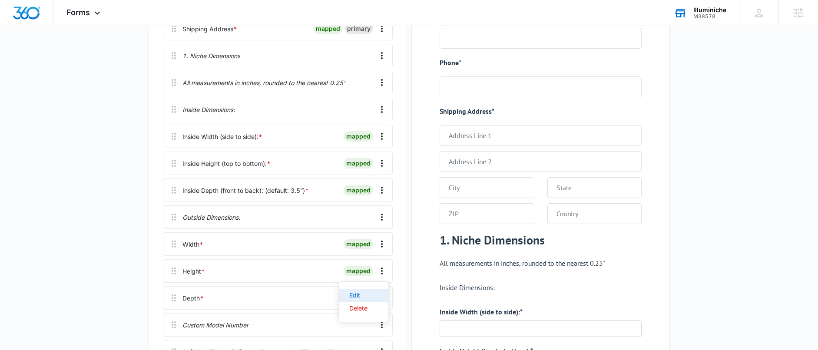
click at [358, 292] on div "Edit" at bounding box center [358, 295] width 18 height 6
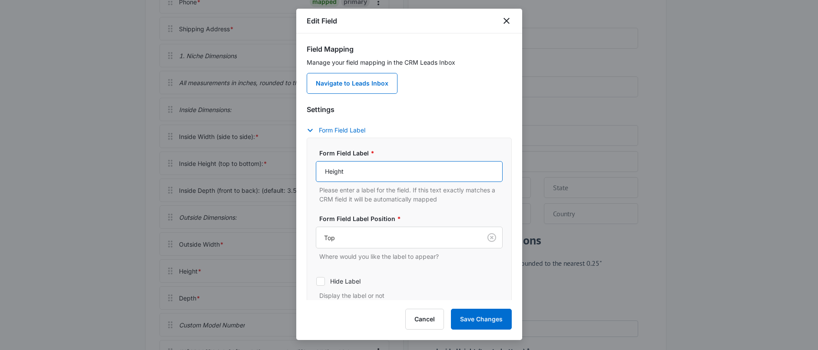
click at [323, 166] on input "Height" at bounding box center [409, 171] width 187 height 21
type input "Outside Height"
click at [503, 316] on button "Save Changes" at bounding box center [481, 319] width 61 height 21
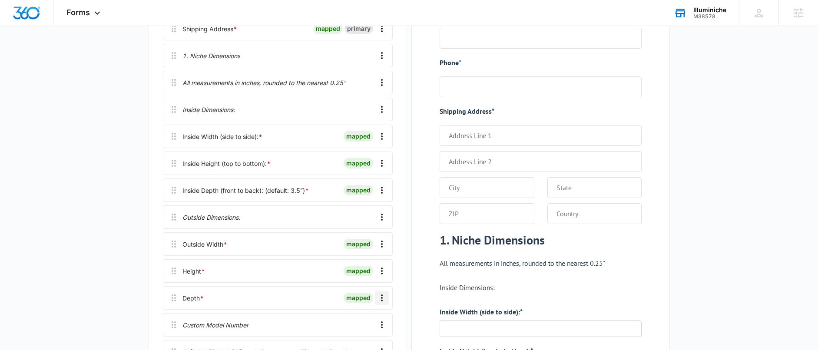
click at [379, 299] on icon "Overflow Menu" at bounding box center [382, 298] width 10 height 10
click at [357, 317] on button "Edit" at bounding box center [364, 322] width 50 height 13
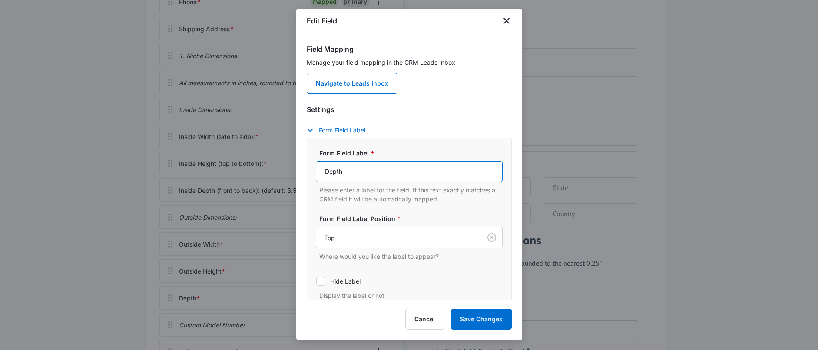
click at [323, 173] on input "Depth" at bounding box center [409, 171] width 187 height 21
type input "Outside Depth"
click at [471, 318] on button "Save Changes" at bounding box center [481, 319] width 61 height 21
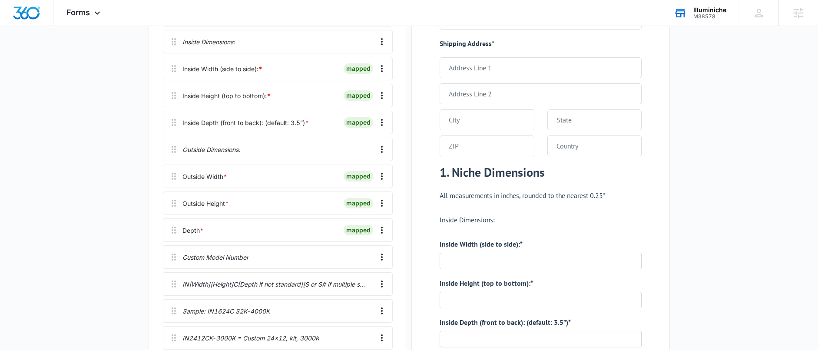
scroll to position [418, 0]
